Goal: Task Accomplishment & Management: Manage account settings

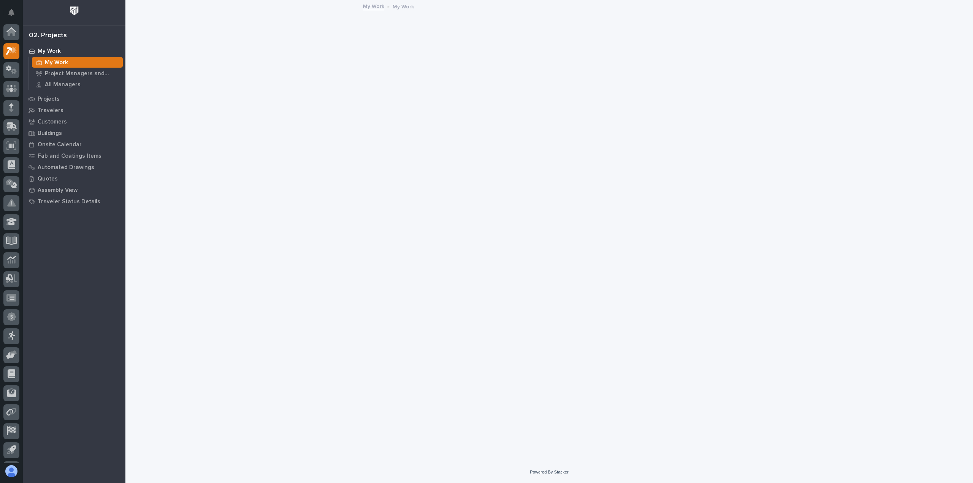
scroll to position [17, 0]
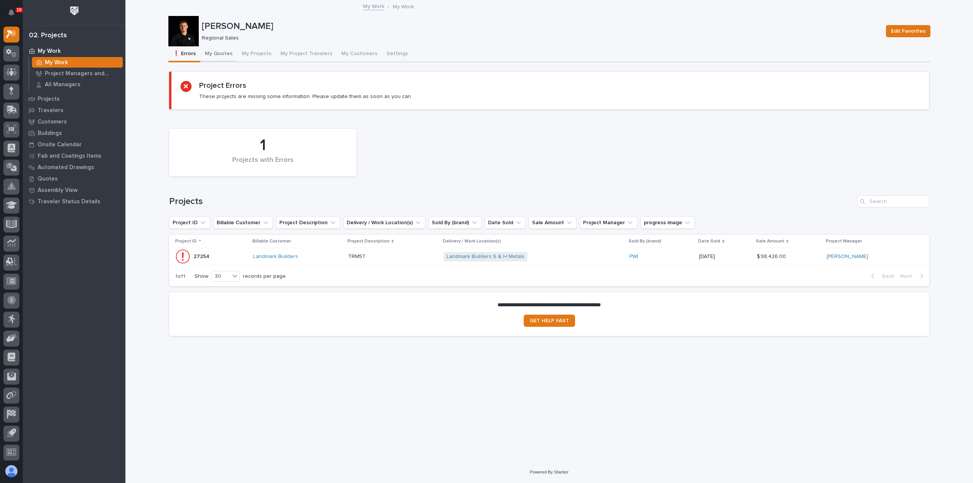
click at [226, 54] on button "My Quotes" at bounding box center [218, 54] width 37 height 16
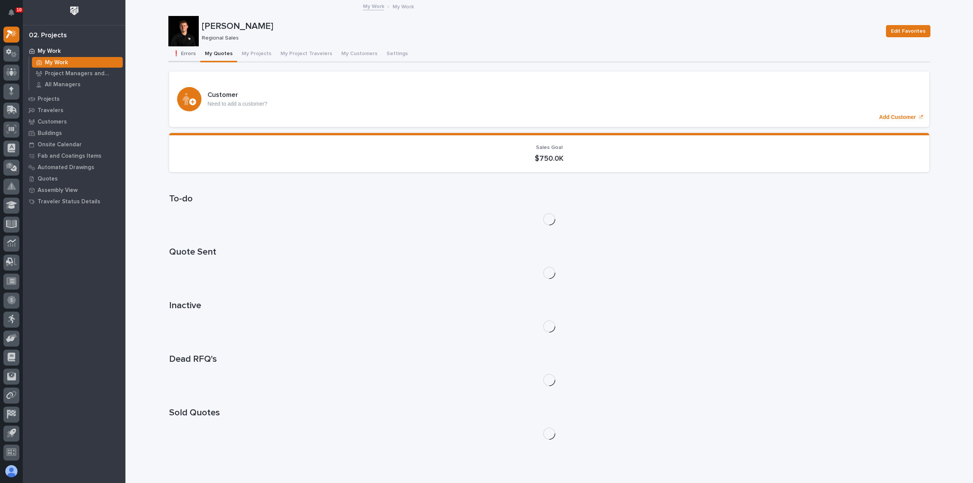
click at [192, 52] on button "❗ Errors" at bounding box center [184, 54] width 32 height 16
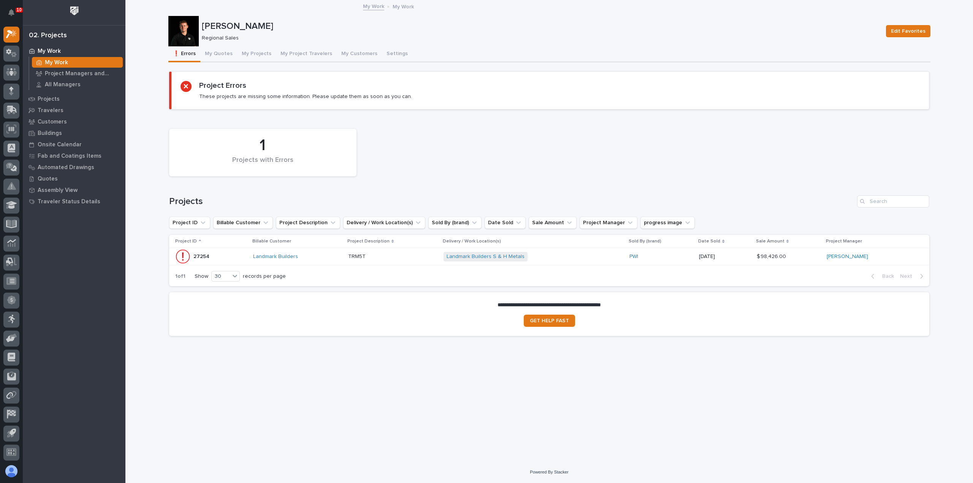
click at [309, 256] on div "Landmark Builders" at bounding box center [297, 256] width 89 height 6
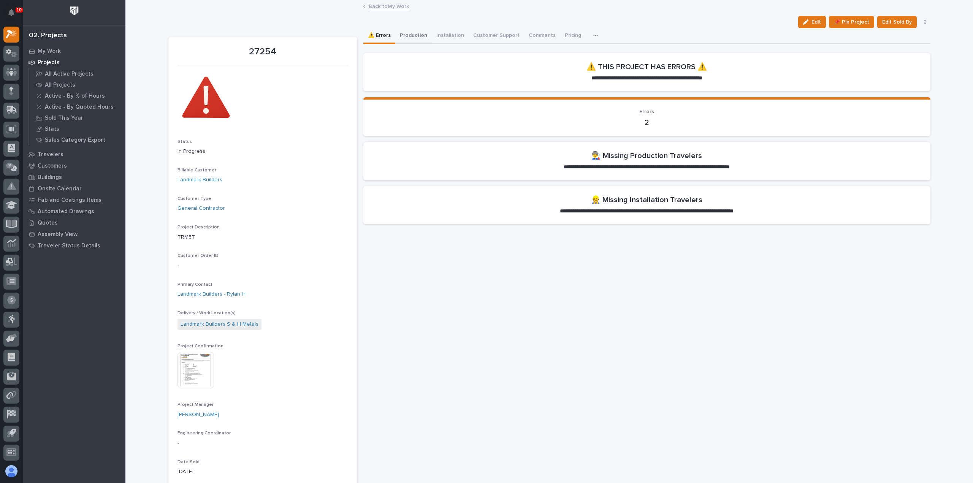
click at [409, 39] on button "Production" at bounding box center [413, 36] width 36 height 16
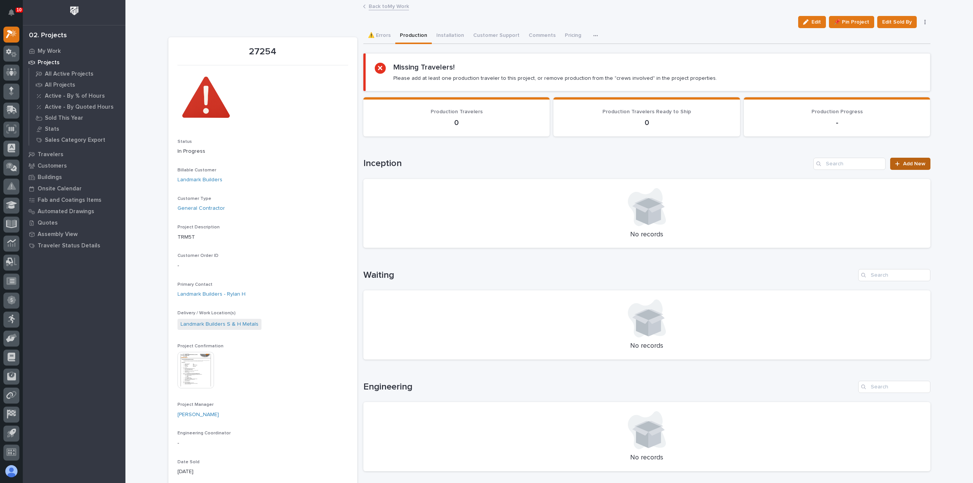
click at [917, 164] on span "Add New" at bounding box center [914, 163] width 22 height 5
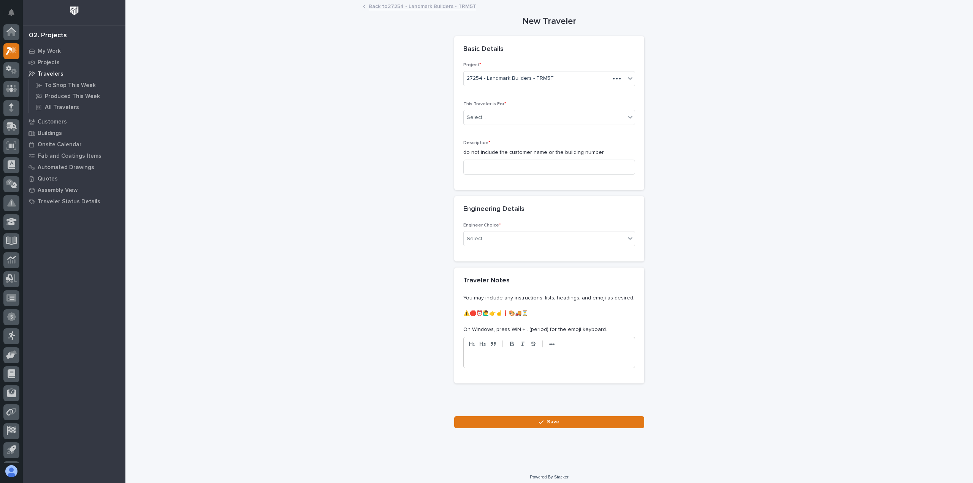
scroll to position [17, 0]
click at [499, 118] on div "Select..." at bounding box center [545, 117] width 162 height 13
drag, startPoint x: 296, startPoint y: 77, endPoint x: 288, endPoint y: 78, distance: 8.4
click at [295, 78] on div "**********" at bounding box center [549, 215] width 762 height 428
click at [515, 120] on div "Select..." at bounding box center [545, 117] width 162 height 13
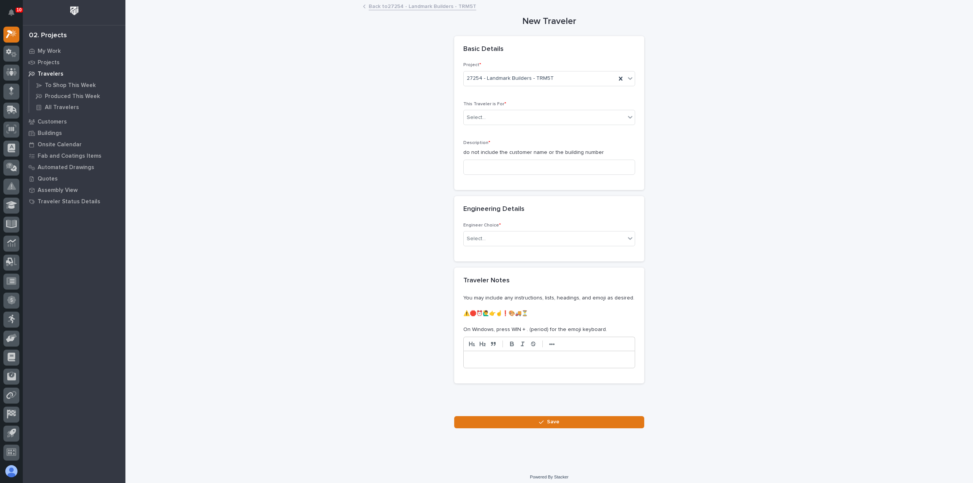
drag, startPoint x: 253, startPoint y: 68, endPoint x: 167, endPoint y: 37, distance: 91.2
click at [253, 68] on div "**********" at bounding box center [549, 215] width 762 height 428
click at [374, 7] on link "Back to 27254 - Landmark Builders - TRM5T" at bounding box center [423, 6] width 108 height 9
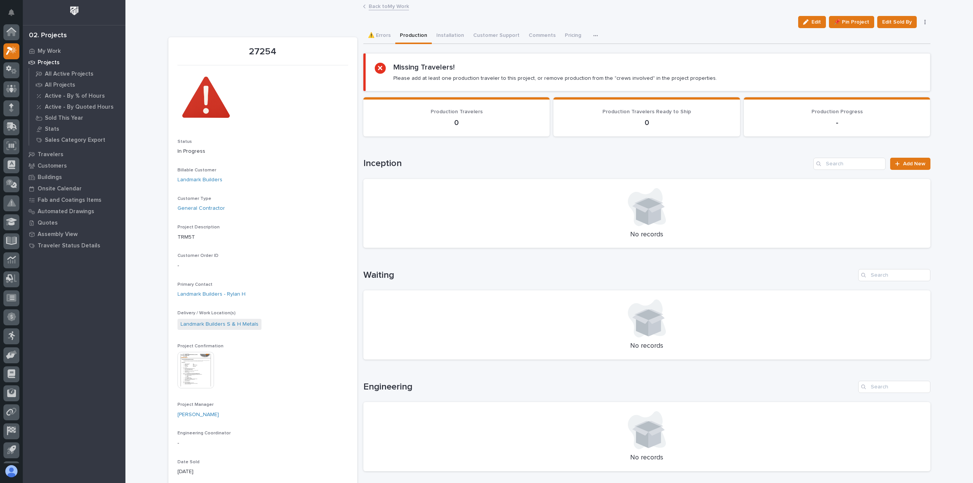
scroll to position [17, 0]
click at [392, 6] on link "Back to My Work" at bounding box center [389, 6] width 40 height 9
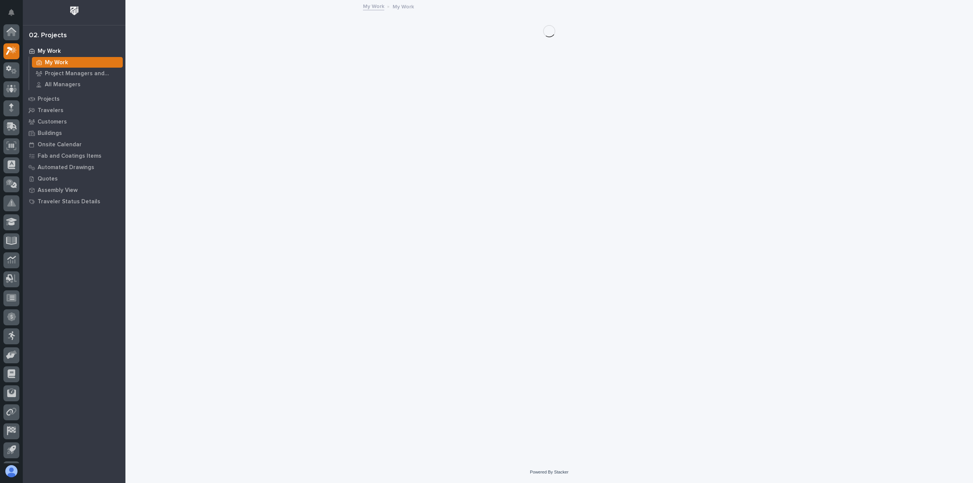
scroll to position [17, 0]
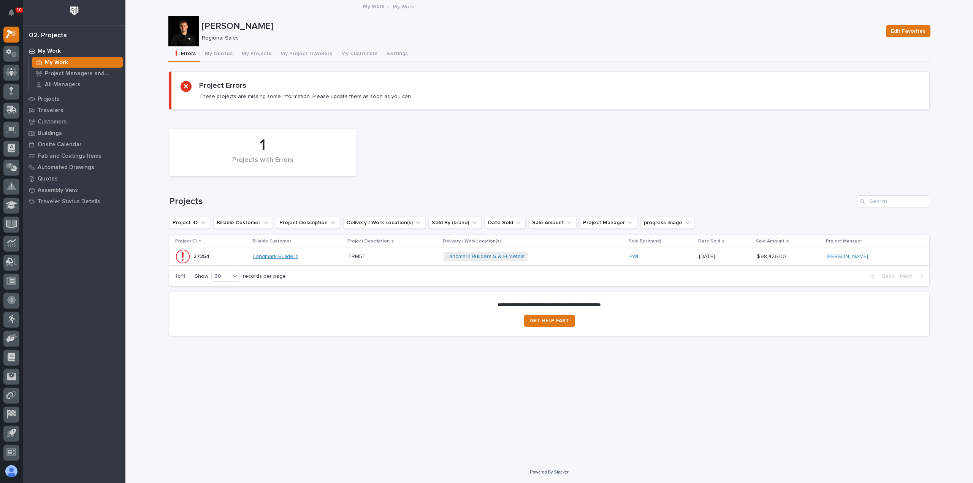
click at [282, 258] on link "Landmark Builders" at bounding box center [275, 256] width 45 height 6
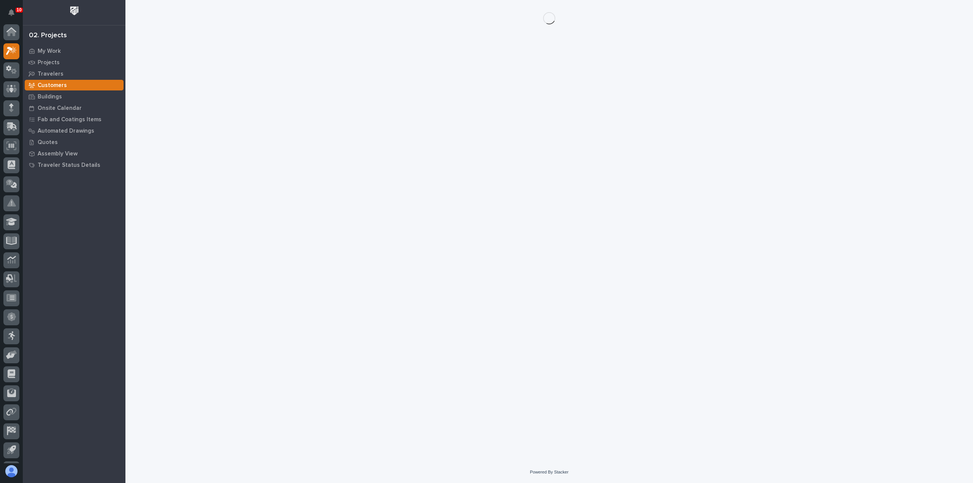
scroll to position [17, 0]
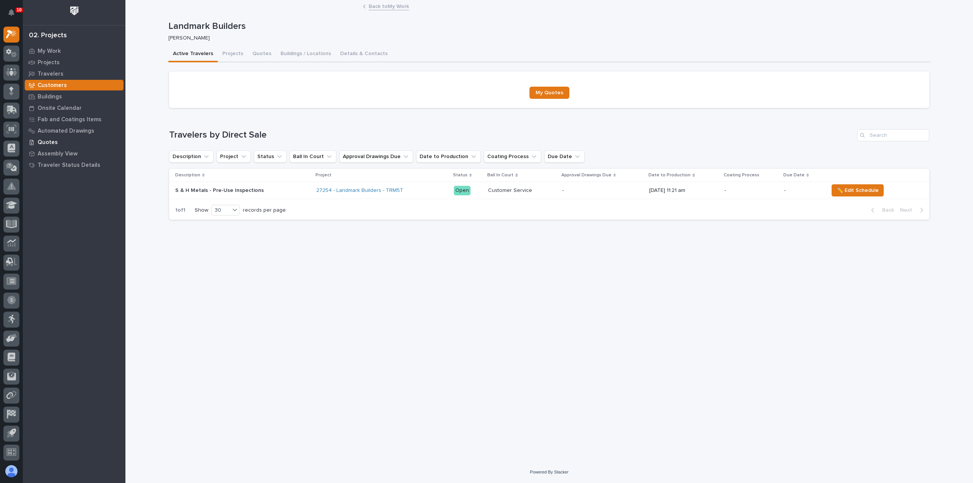
click at [51, 142] on p "Quotes" at bounding box center [48, 142] width 20 height 7
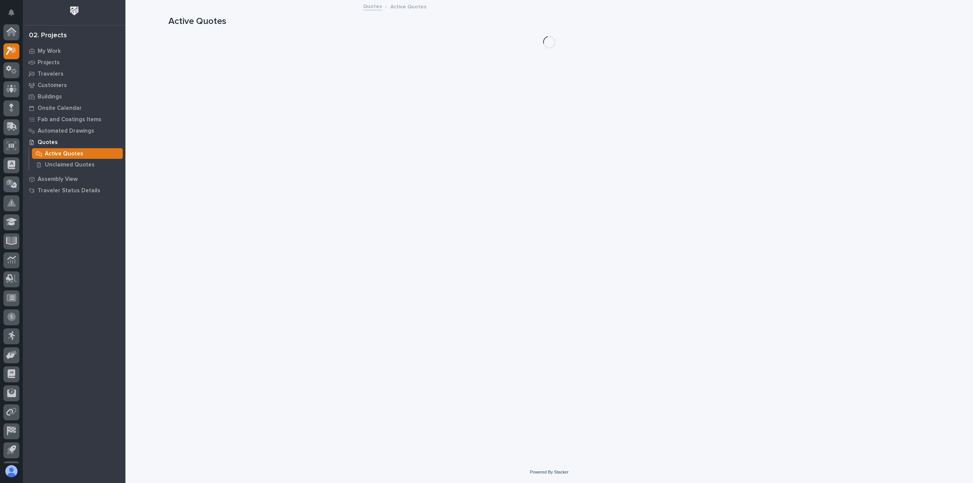
scroll to position [17, 0]
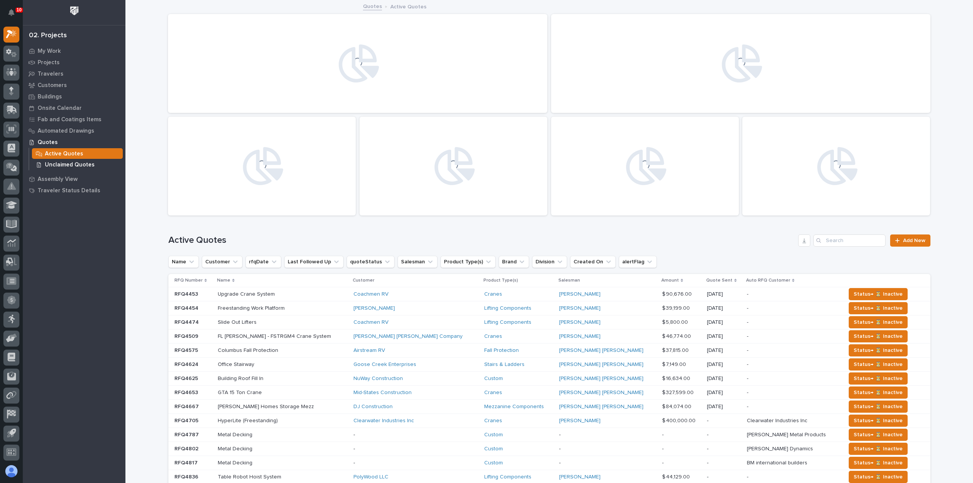
click at [67, 163] on p "Unclaimed Quotes" at bounding box center [70, 165] width 50 height 7
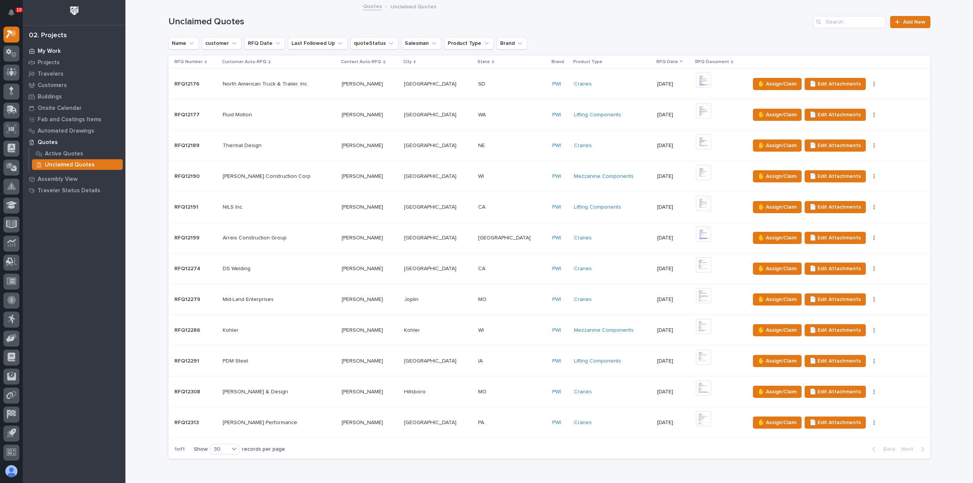
click at [51, 49] on p "My Work" at bounding box center [49, 51] width 23 height 7
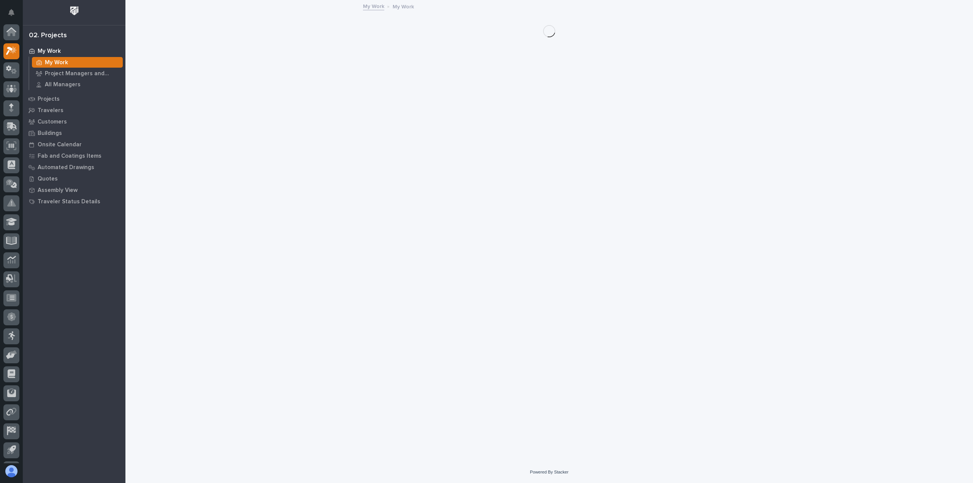
scroll to position [17, 0]
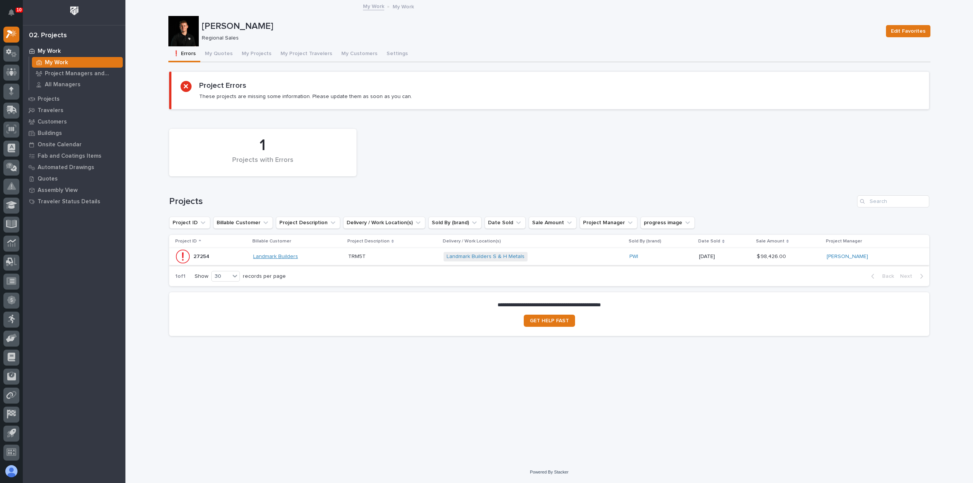
click at [280, 255] on link "Landmark Builders" at bounding box center [275, 256] width 45 height 6
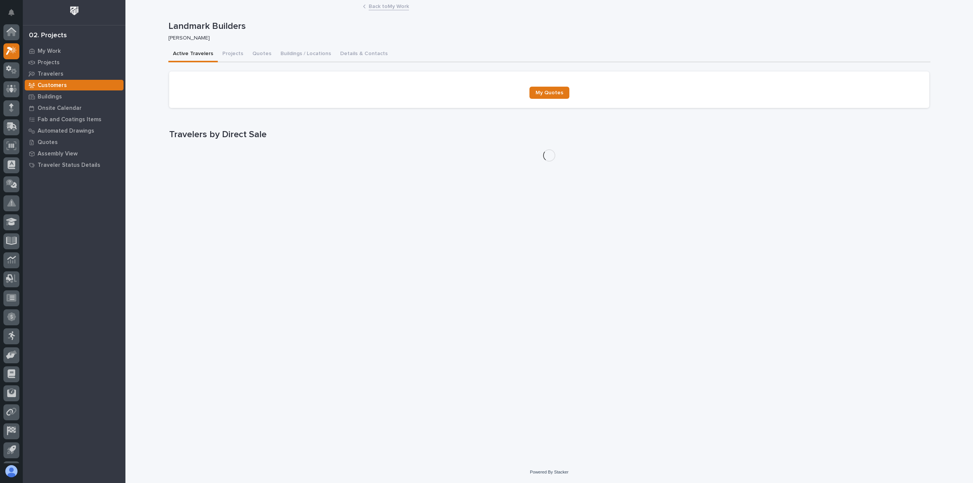
scroll to position [17, 0]
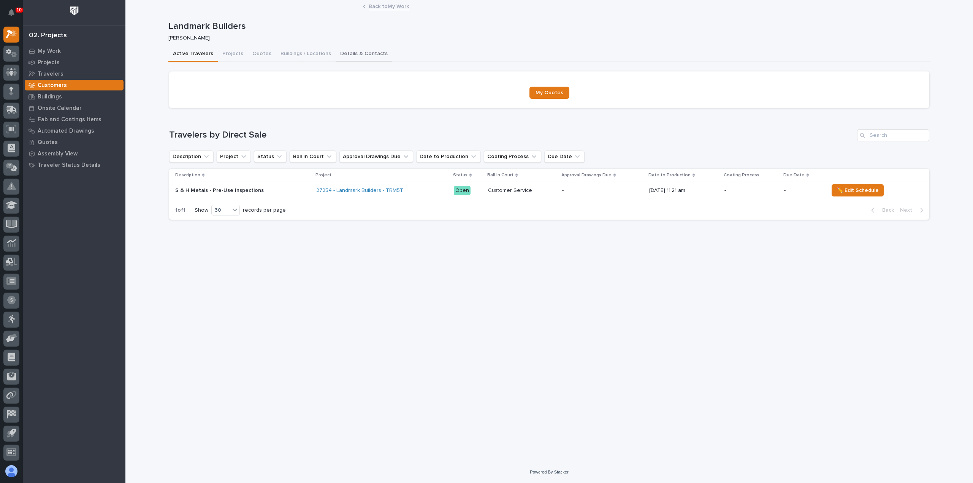
click at [358, 55] on button "Details & Contacts" at bounding box center [364, 54] width 57 height 16
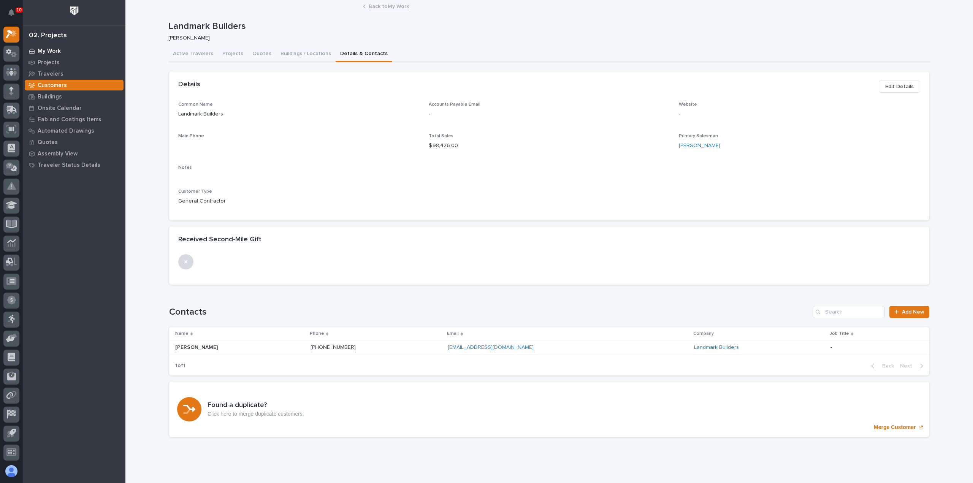
click at [43, 48] on p "My Work" at bounding box center [49, 51] width 23 height 7
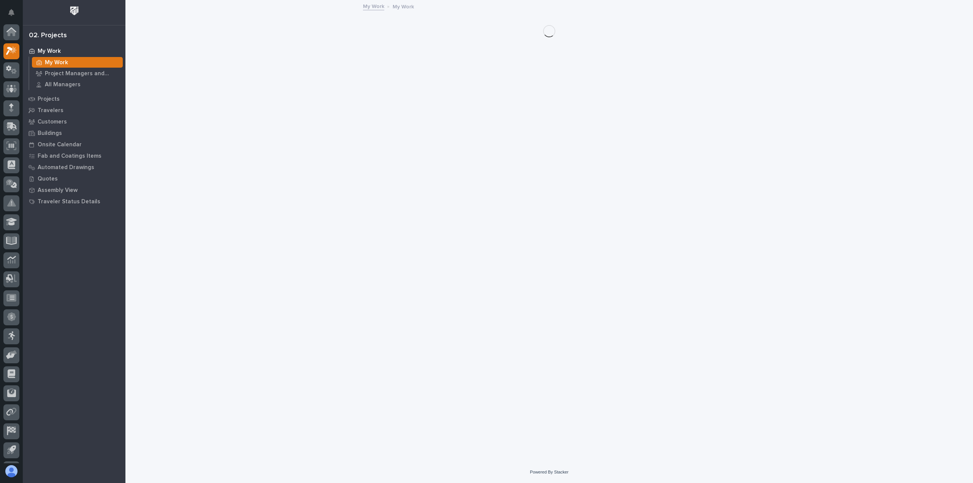
scroll to position [17, 0]
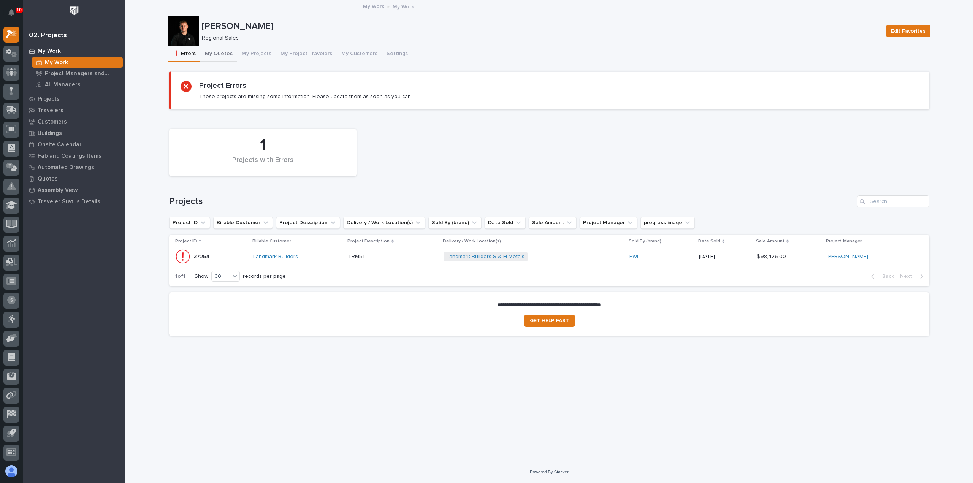
click at [214, 52] on button "My Quotes" at bounding box center [218, 54] width 37 height 16
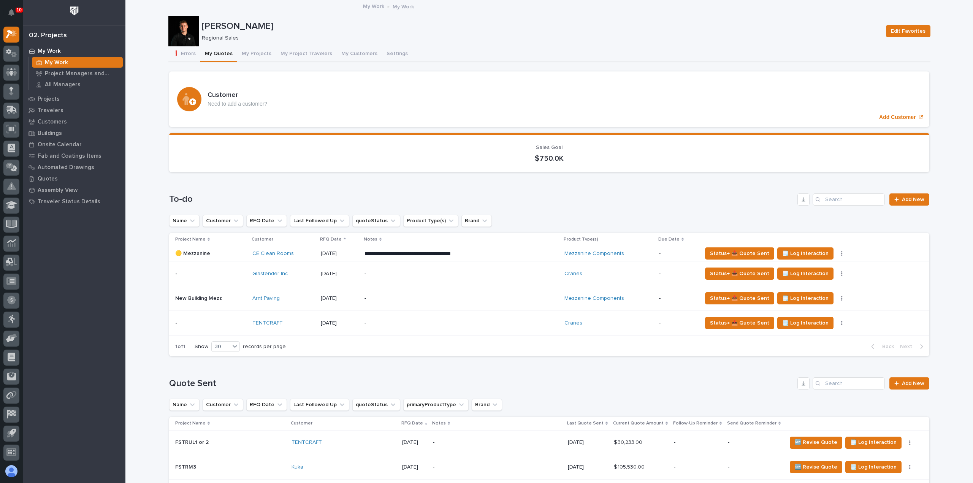
scroll to position [76, 0]
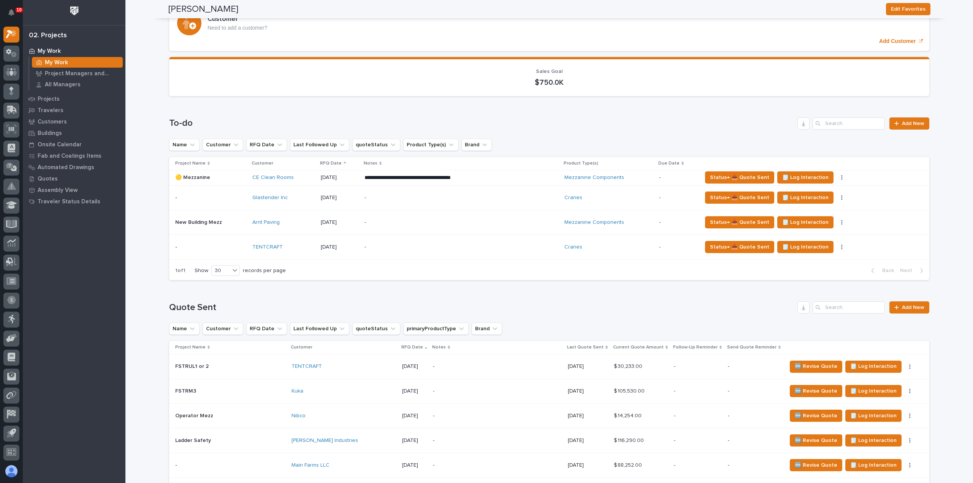
click at [493, 371] on div "-" at bounding box center [497, 366] width 129 height 17
